Goal: Book appointment/travel/reservation

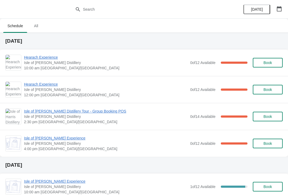
click at [280, 9] on icon "button" at bounding box center [279, 8] width 5 height 5
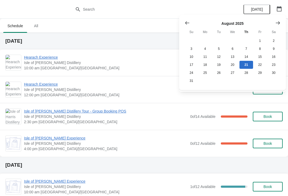
click at [283, 21] on button "Show next month, September 2025" at bounding box center [278, 23] width 10 height 10
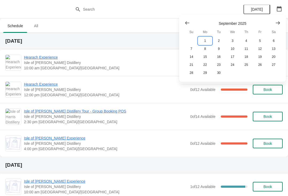
click at [206, 40] on button "1" at bounding box center [205, 41] width 14 height 8
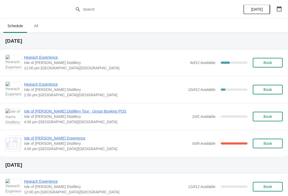
click at [269, 116] on span "Book" at bounding box center [268, 116] width 9 height 4
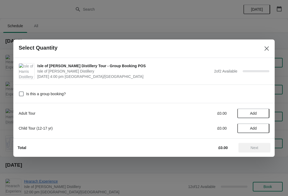
click at [257, 114] on span "Add" at bounding box center [253, 113] width 7 height 4
click at [263, 113] on icon at bounding box center [263, 113] width 2 height 2
click at [263, 145] on button "Next" at bounding box center [255, 148] width 32 height 10
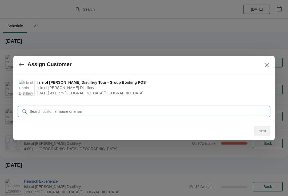
click at [129, 112] on input "Customer" at bounding box center [149, 112] width 240 height 10
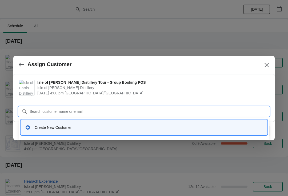
click at [73, 123] on div "Create New Customer" at bounding box center [144, 127] width 242 height 11
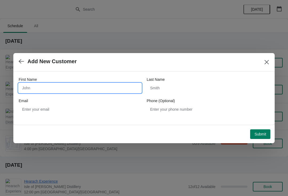
click at [55, 84] on input "First Name" at bounding box center [80, 88] width 123 height 10
type input "[PERSON_NAME]"
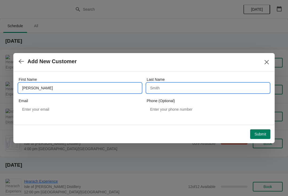
click at [181, 89] on input "Last Name" at bounding box center [208, 88] width 123 height 10
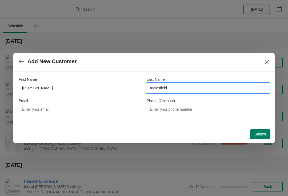
type input "Inglesfield"
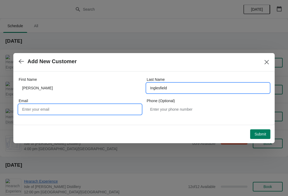
click at [74, 111] on input "Email" at bounding box center [80, 110] width 123 height 10
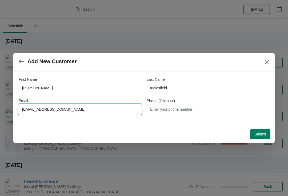
type input "[EMAIL_ADDRESS][DOMAIN_NAME]"
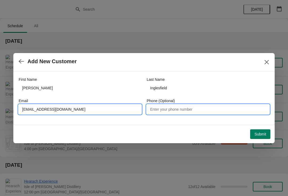
click at [186, 108] on input "Phone (Optional)" at bounding box center [208, 110] width 123 height 10
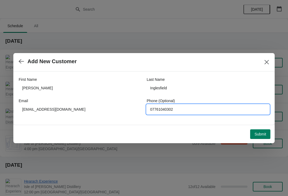
type input "07761040302"
click at [259, 137] on button "Submit" at bounding box center [260, 134] width 20 height 10
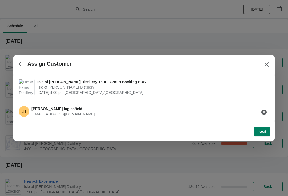
click at [263, 133] on span "Next" at bounding box center [263, 131] width 8 height 4
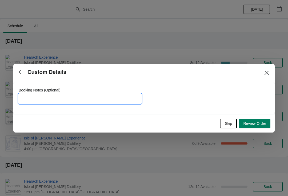
click at [76, 98] on input "Booking Notes (Optional)" at bounding box center [80, 99] width 123 height 10
type input "[PERSON_NAME] will pay for tour on arrival"
click at [261, 126] on span "Review Order" at bounding box center [254, 123] width 23 height 4
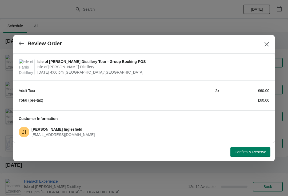
click at [257, 155] on button "Confirm & Reserve" at bounding box center [251, 152] width 40 height 10
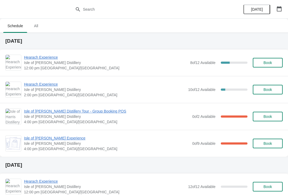
click at [262, 9] on span "[DATE]" at bounding box center [257, 9] width 12 height 4
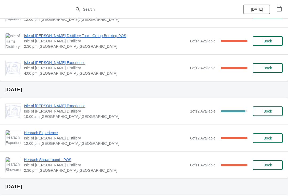
scroll to position [80, 0]
